Goal: Task Accomplishment & Management: Complete application form

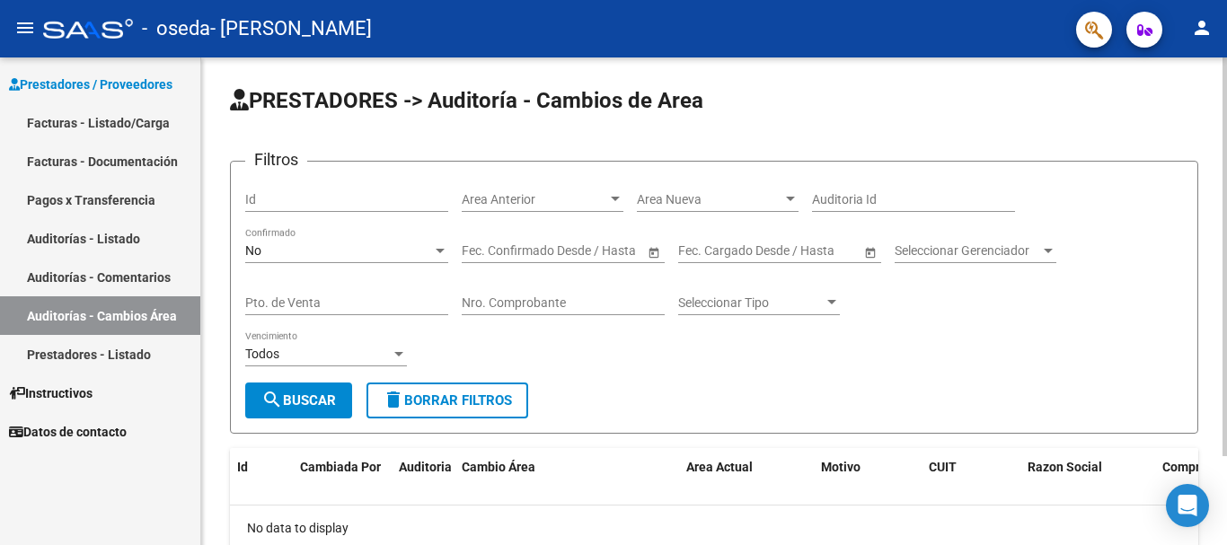
scroll to position [109, 0]
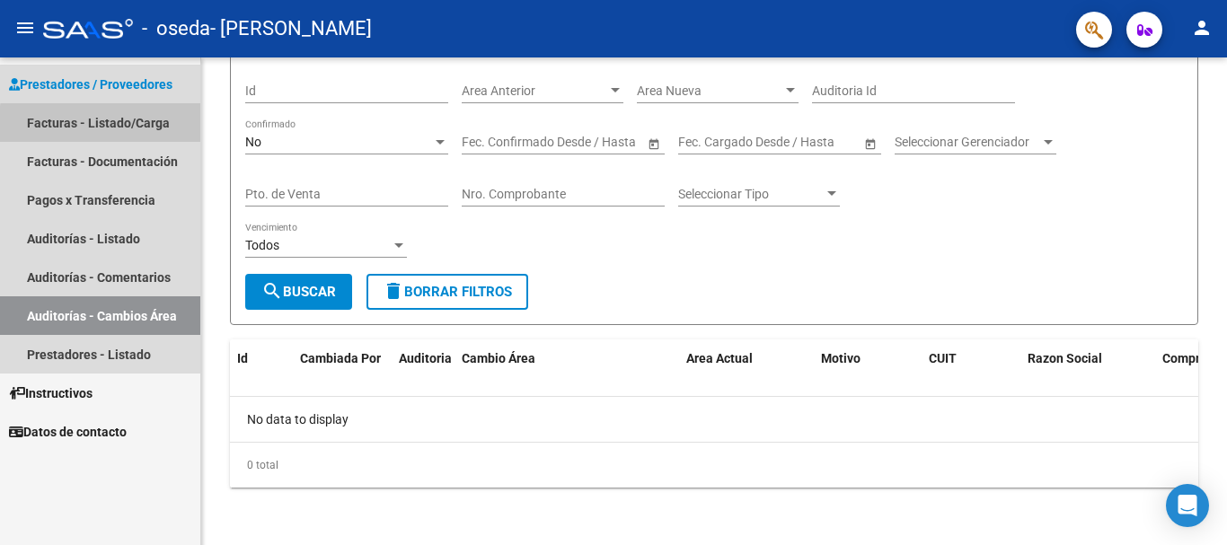
click at [116, 126] on link "Facturas - Listado/Carga" at bounding box center [100, 122] width 200 height 39
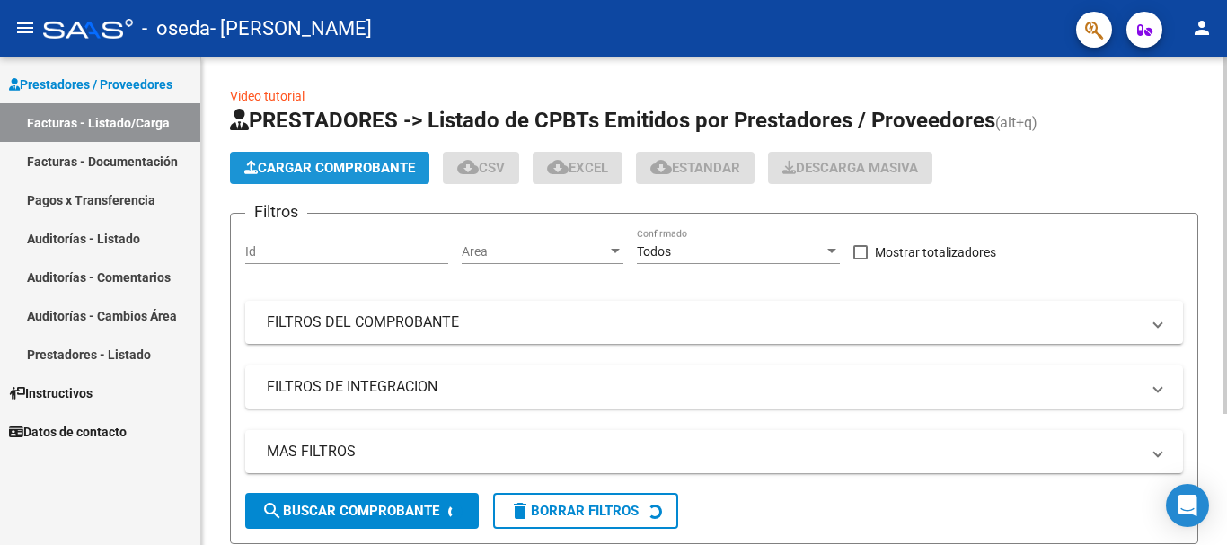
click at [384, 171] on span "Cargar Comprobante" at bounding box center [329, 168] width 171 height 16
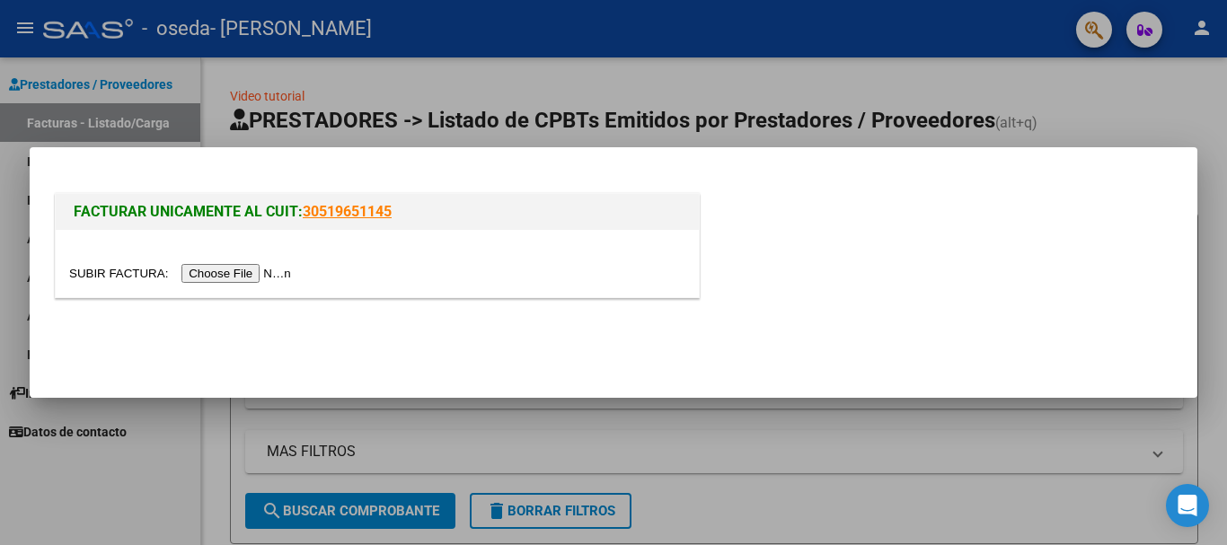
click at [246, 279] on input "file" at bounding box center [182, 273] width 227 height 19
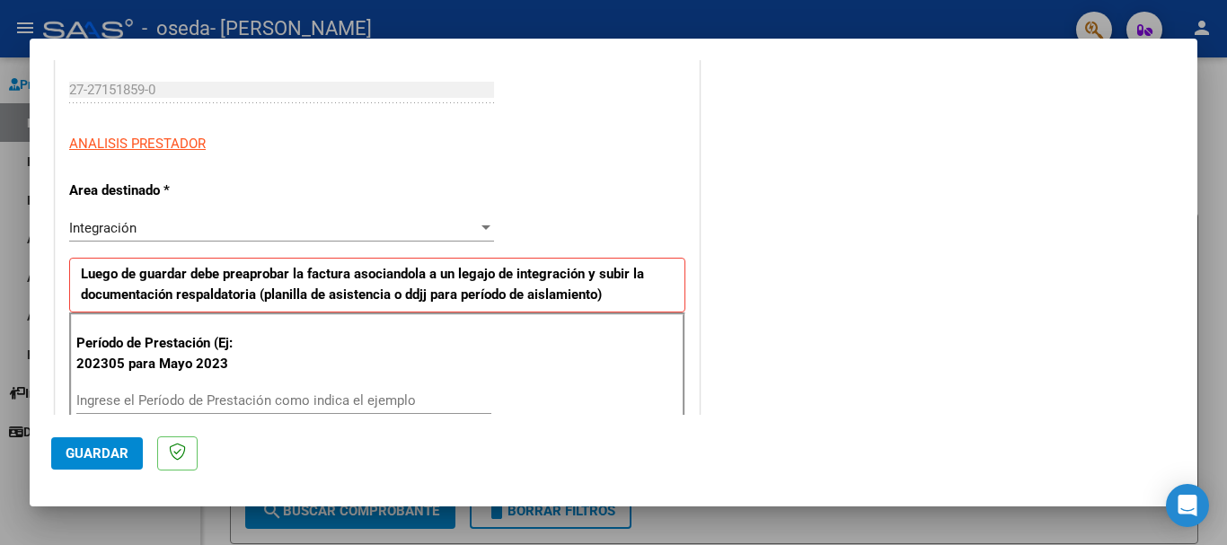
scroll to position [359, 0]
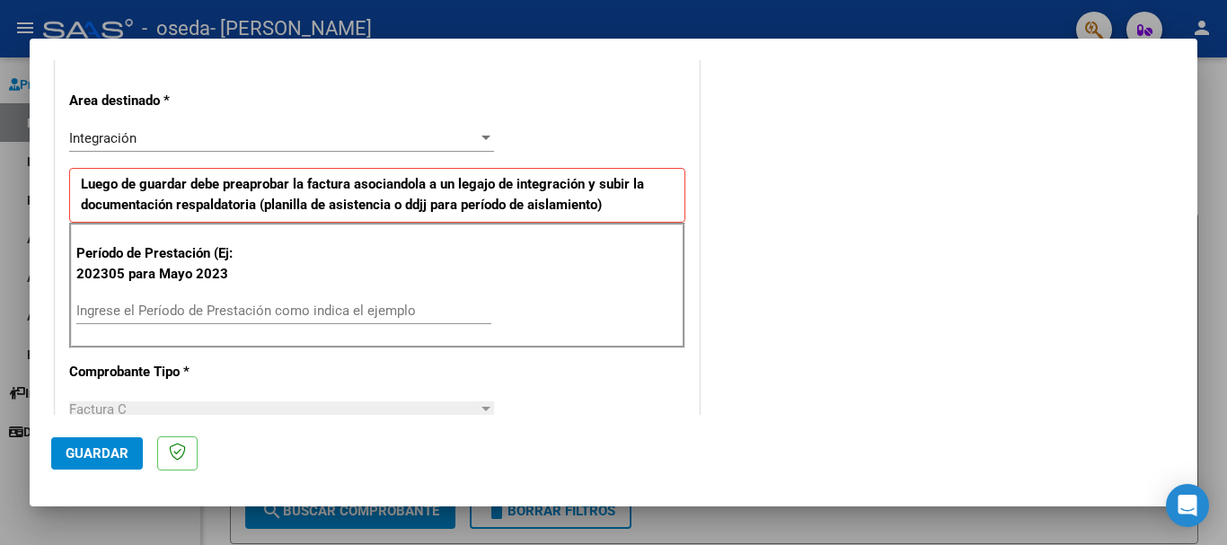
click at [163, 311] on input "Ingrese el Período de Prestación como indica el ejemplo" at bounding box center [283, 311] width 415 height 16
type input "0"
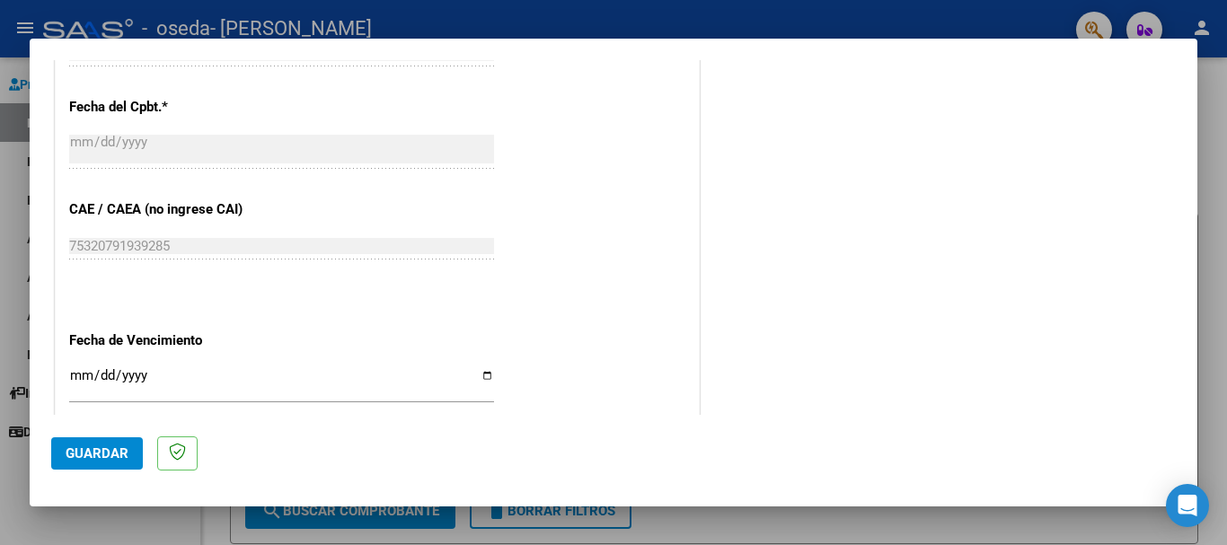
scroll to position [1078, 0]
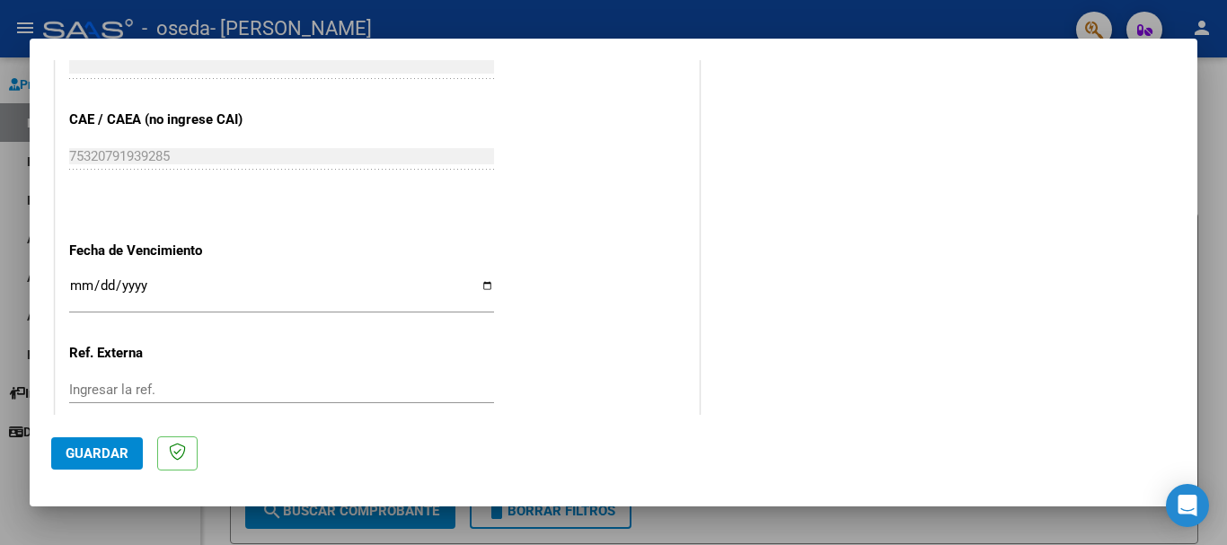
type input "202507"
click at [476, 284] on input "Ingresar la fecha" at bounding box center [281, 292] width 425 height 29
type input "[DATE]"
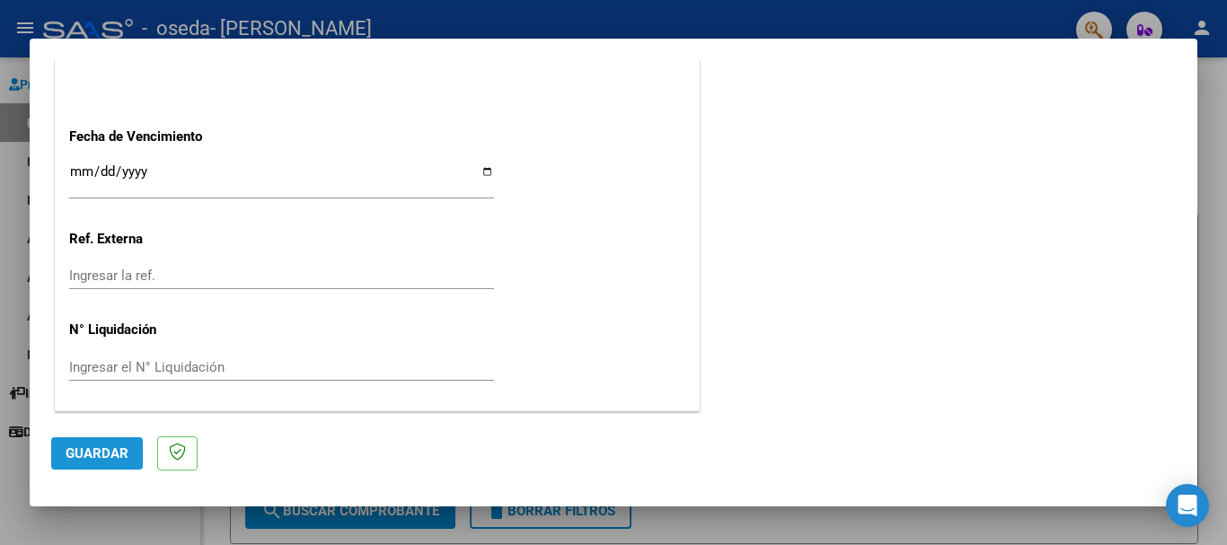
click at [97, 457] on span "Guardar" at bounding box center [97, 454] width 63 height 16
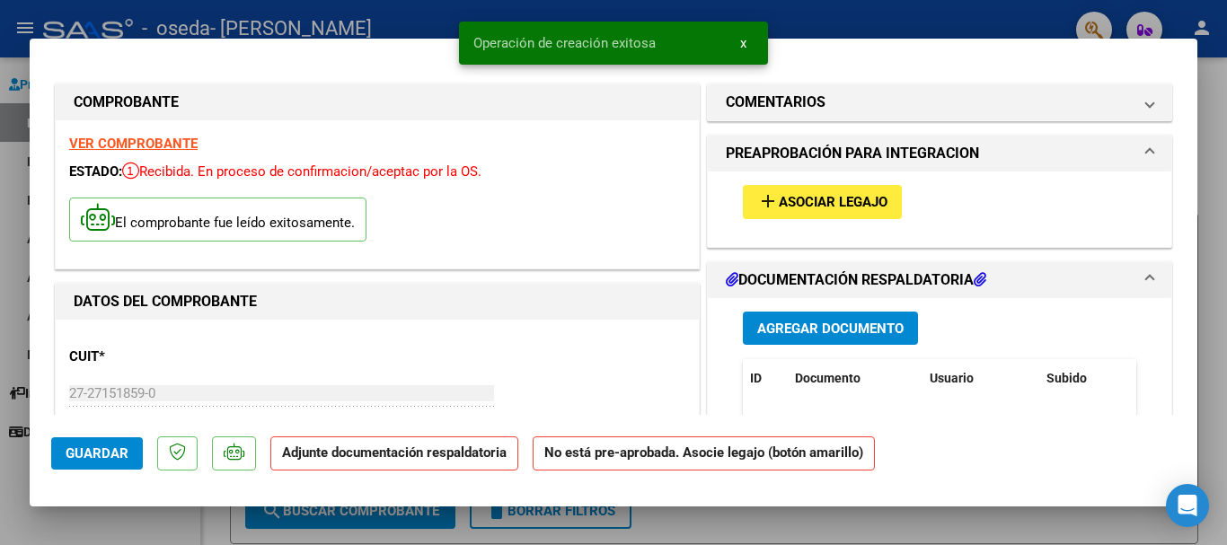
click at [846, 208] on span "Asociar Legajo" at bounding box center [833, 203] width 109 height 16
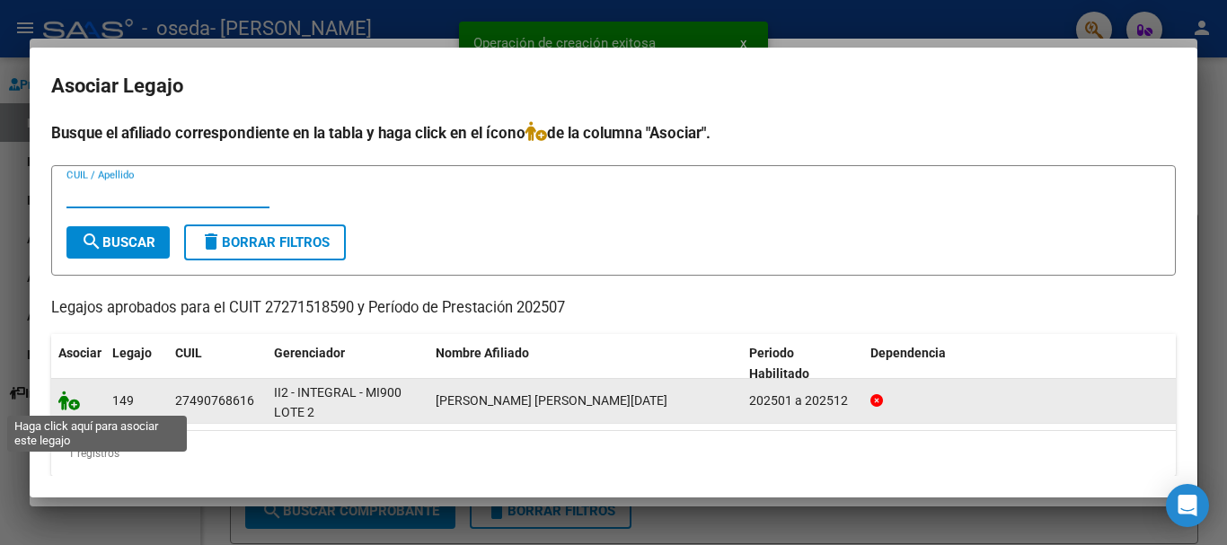
click at [71, 409] on icon at bounding box center [69, 401] width 22 height 20
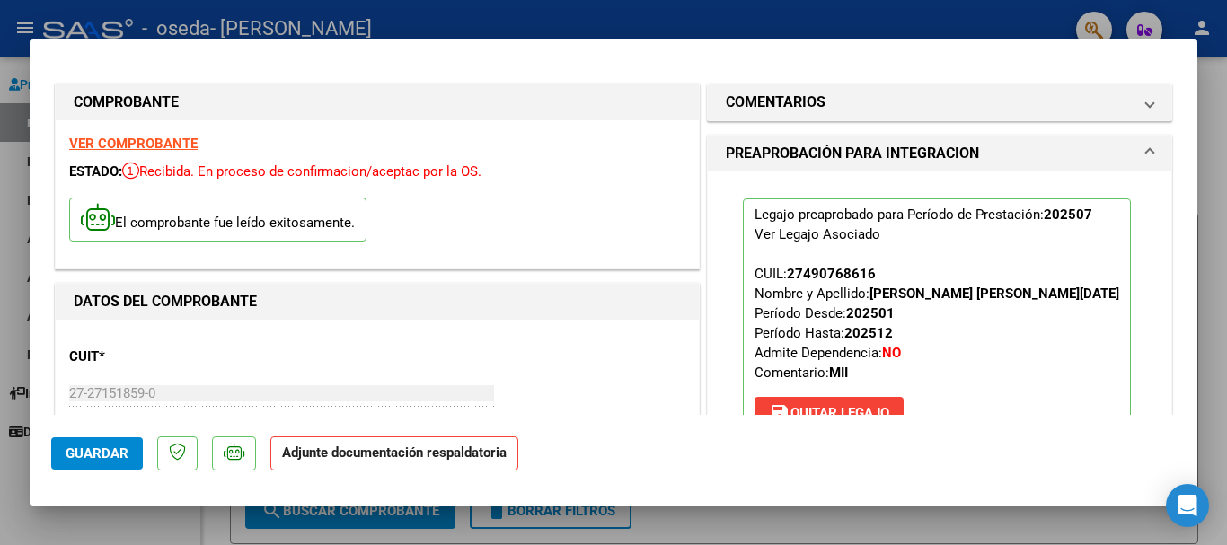
scroll to position [269, 0]
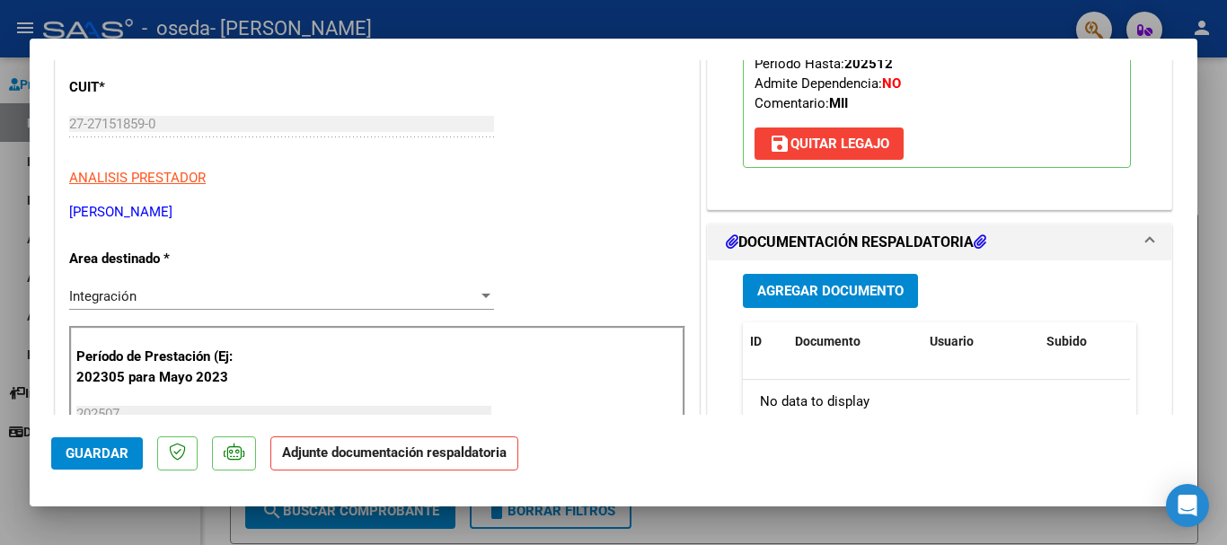
click at [846, 281] on button "Agregar Documento" at bounding box center [830, 290] width 175 height 33
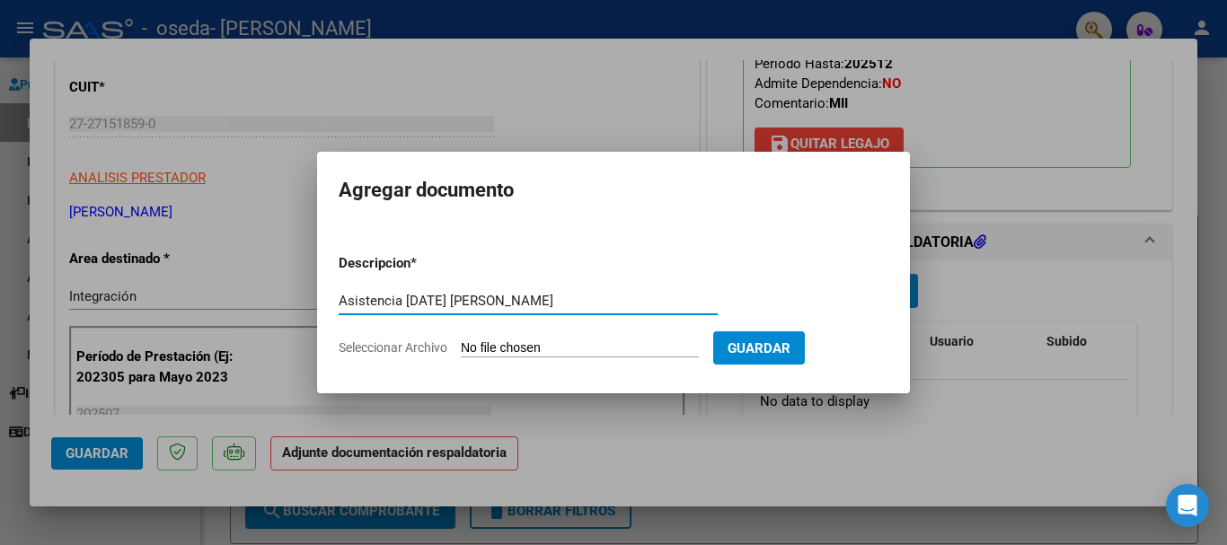
type input "Asistencia [DATE] [PERSON_NAME]"
click at [385, 348] on span "Seleccionar Archivo" at bounding box center [393, 347] width 109 height 14
click at [461, 348] on input "Seleccionar Archivo" at bounding box center [580, 348] width 238 height 17
type input "C:\fakepath\Asistencia [DATE] [PERSON_NAME].pdf"
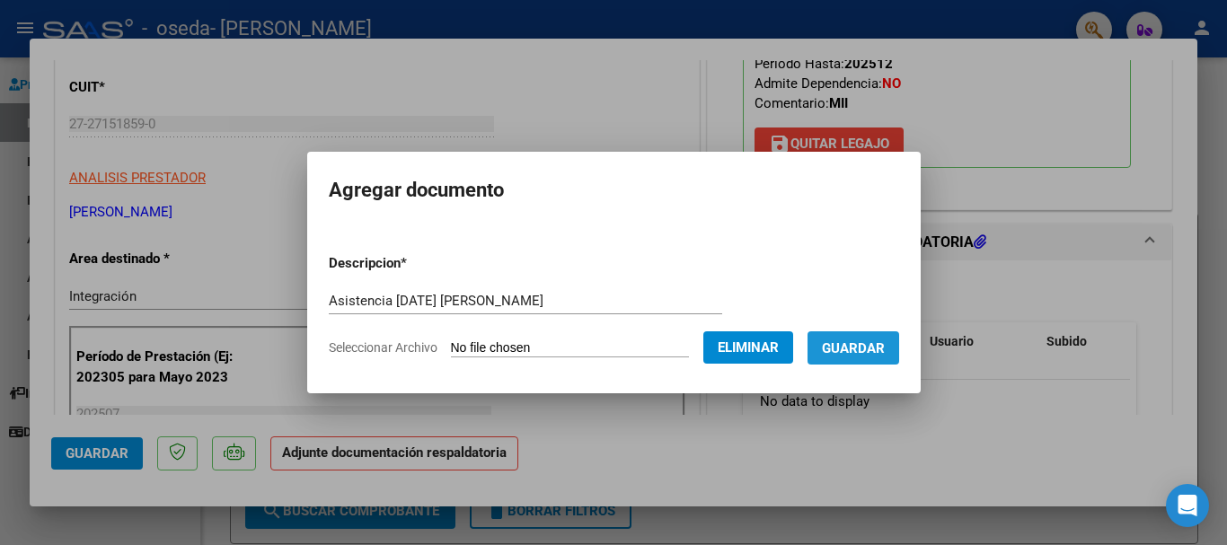
click at [874, 345] on span "Guardar" at bounding box center [853, 348] width 63 height 16
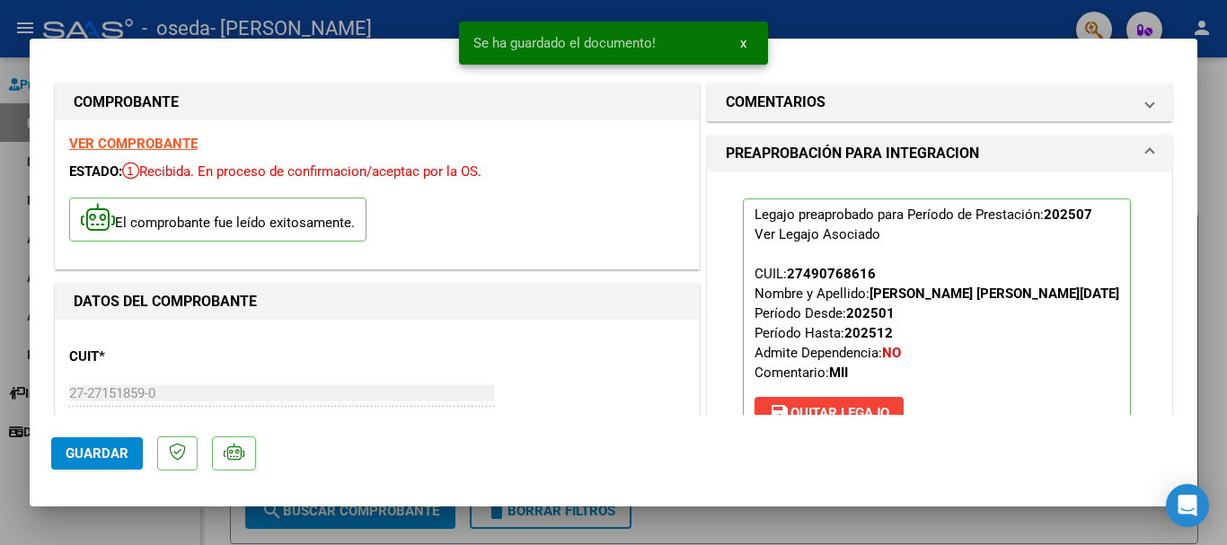
scroll to position [539, 0]
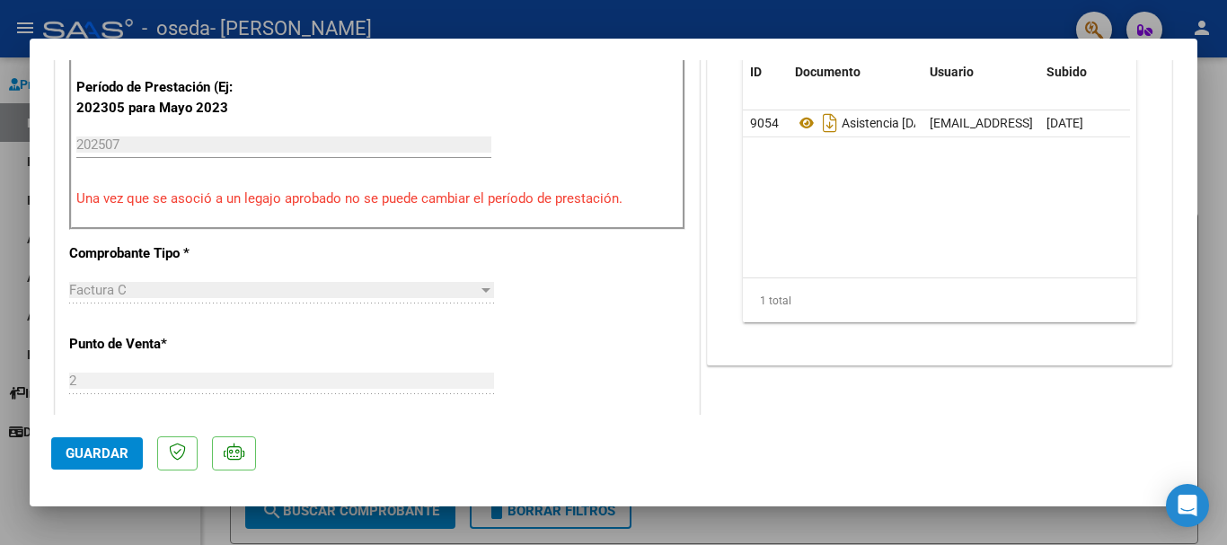
click at [119, 448] on span "Guardar" at bounding box center [97, 454] width 63 height 16
click at [997, 20] on div at bounding box center [613, 272] width 1227 height 545
type input "$ 0,00"
